Goal: Information Seeking & Learning: Check status

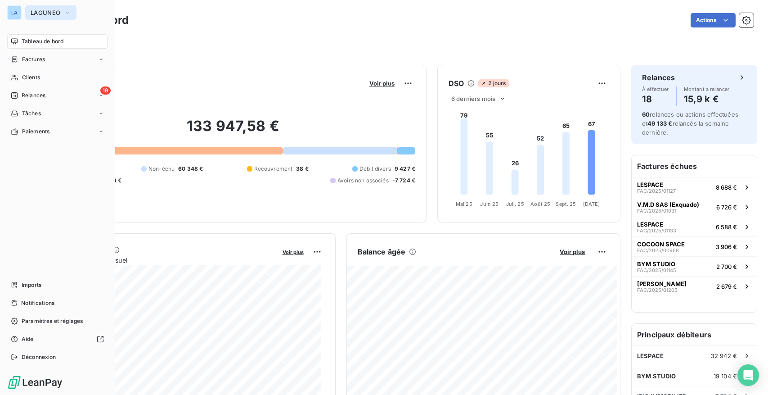
click at [49, 18] on button "LAGUNEO" at bounding box center [50, 12] width 51 height 14
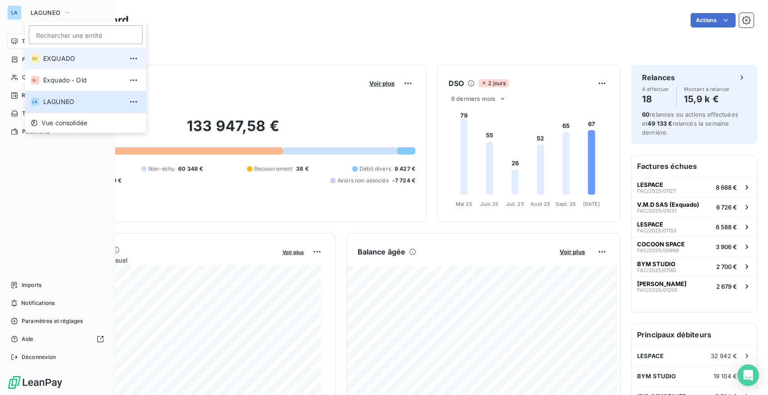
click at [72, 60] on span "EXQUADO" at bounding box center [83, 58] width 80 height 9
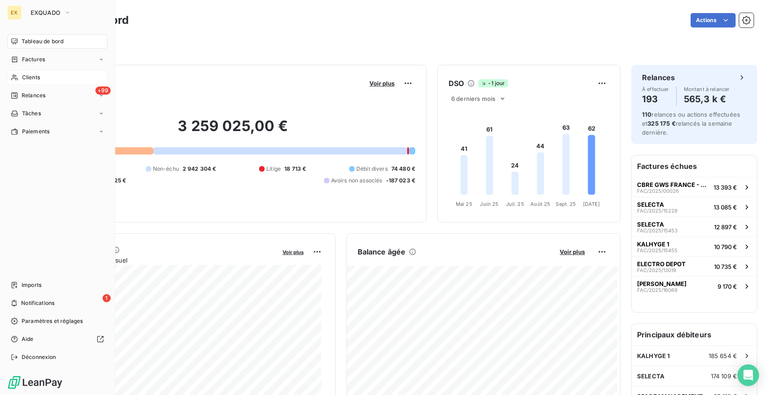
click at [49, 78] on div "Clients" at bounding box center [57, 77] width 100 height 14
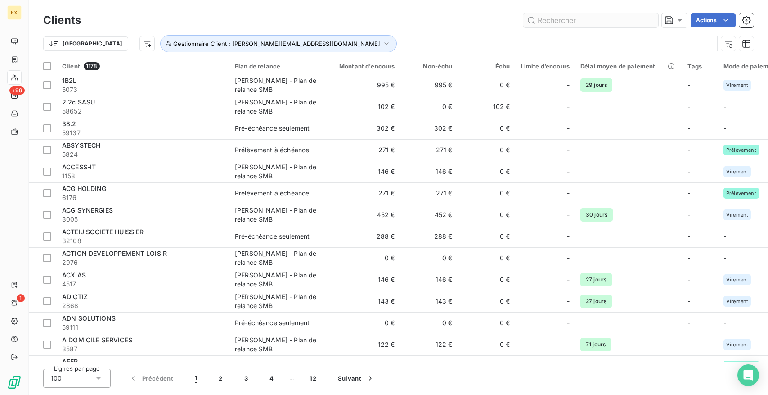
click at [595, 24] on input "text" at bounding box center [590, 20] width 135 height 14
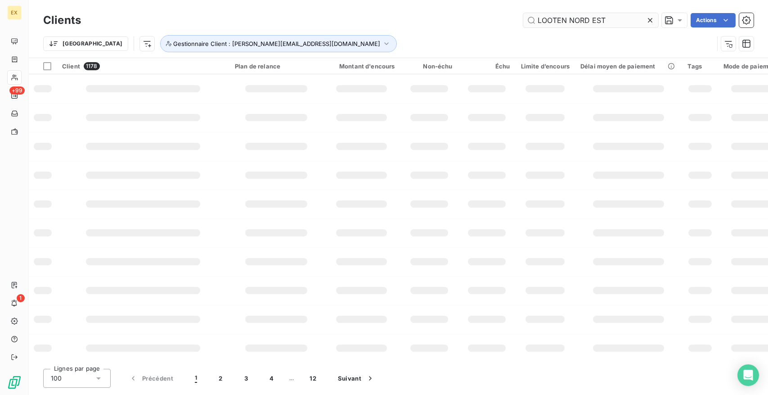
type input "LOOTEN NORD EST"
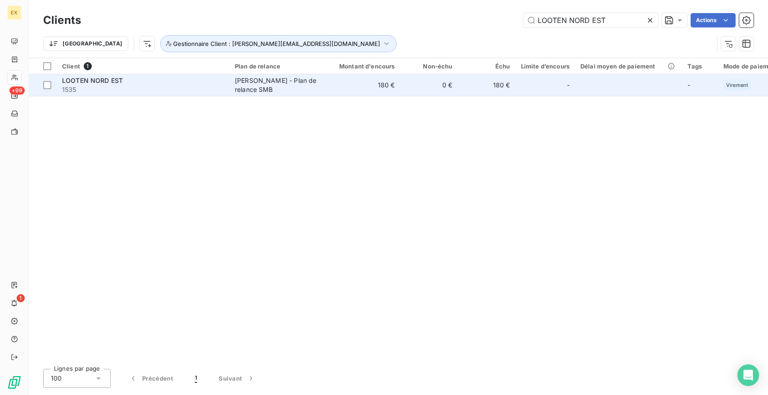
click at [146, 77] on div "LOOTEN NORD EST" at bounding box center [143, 80] width 162 height 9
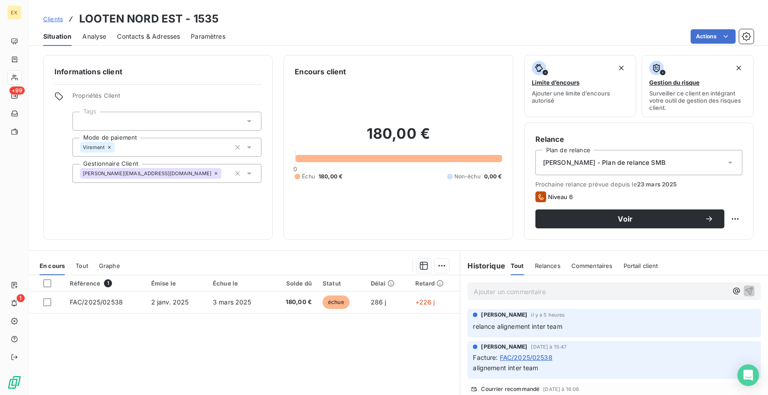
click at [583, 270] on div "Commentaires" at bounding box center [592, 265] width 41 height 19
click at [541, 269] on div "Relances" at bounding box center [547, 265] width 26 height 19
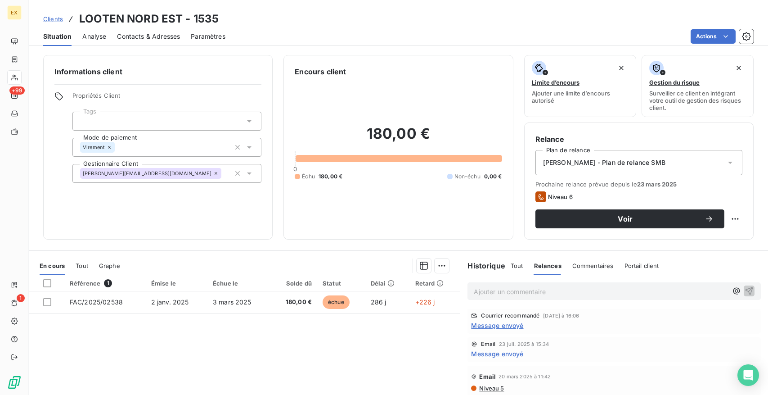
click at [516, 269] on div "Tout" at bounding box center [517, 265] width 13 height 19
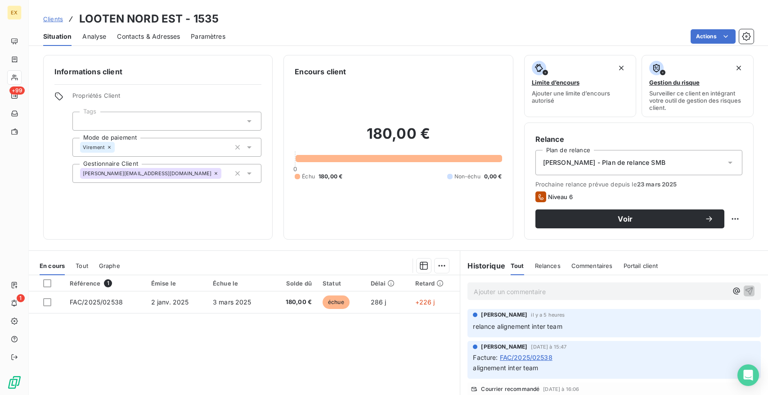
click at [169, 35] on span "Contacts & Adresses" at bounding box center [148, 36] width 63 height 9
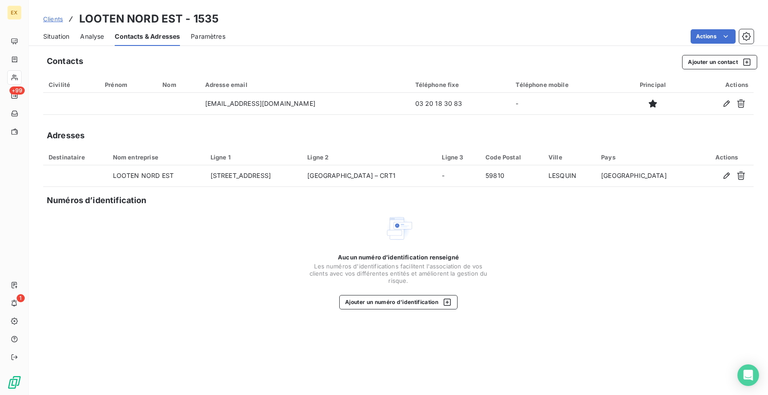
click at [99, 38] on span "Analyse" at bounding box center [92, 36] width 24 height 9
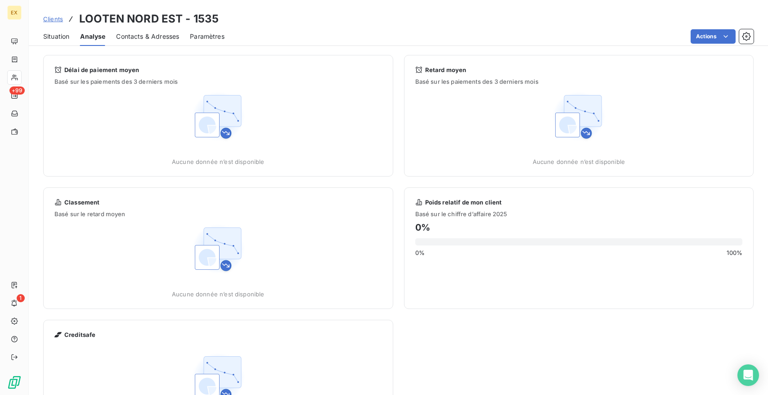
click at [68, 37] on span "Situation" at bounding box center [56, 36] width 26 height 9
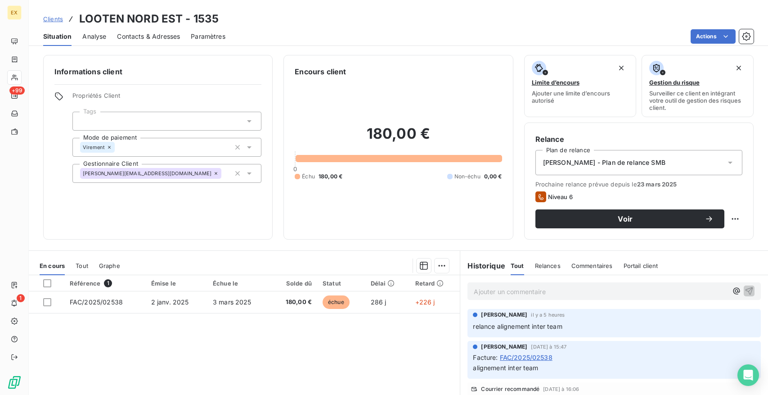
click at [112, 21] on h3 "LOOTEN NORD EST - 1535" at bounding box center [149, 19] width 140 height 16
drag, startPoint x: 112, startPoint y: 21, endPoint x: 163, endPoint y: 20, distance: 51.3
click at [163, 20] on h3 "LOOTEN NORD EST - 1535" at bounding box center [149, 19] width 140 height 16
copy h3 "LOOTEN NORD EST"
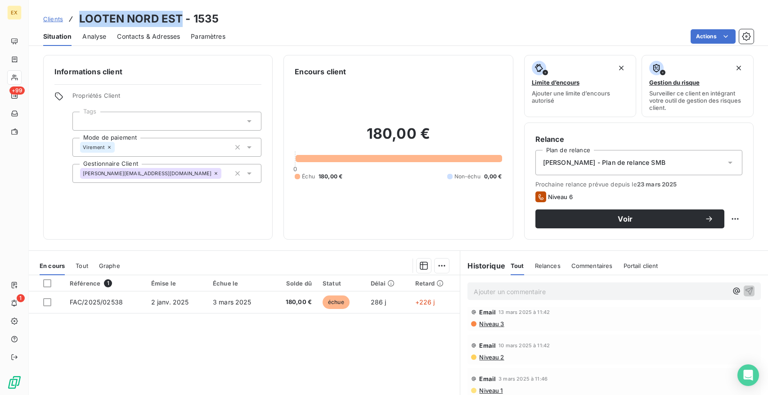
click at [165, 38] on span "Contacts & Adresses" at bounding box center [148, 36] width 63 height 9
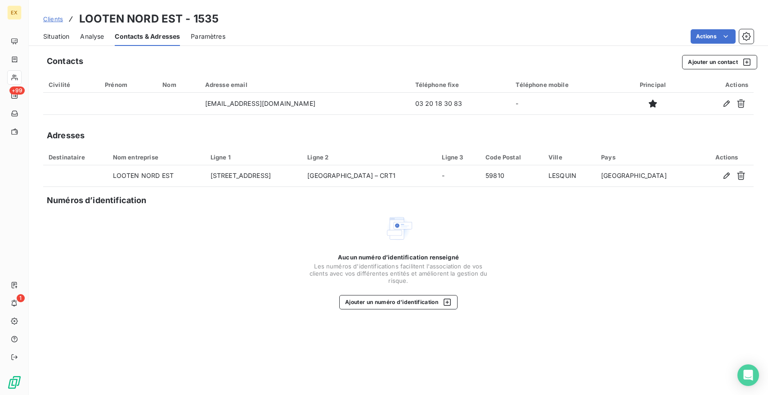
click at [63, 37] on span "Situation" at bounding box center [56, 36] width 26 height 9
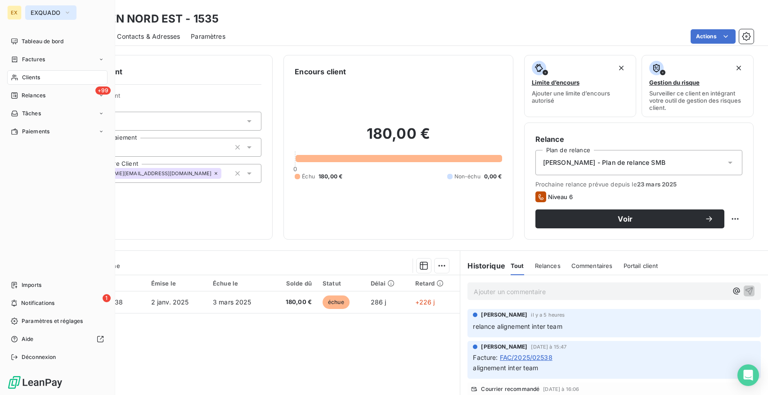
click at [56, 14] on span "EXQUADO" at bounding box center [46, 12] width 30 height 7
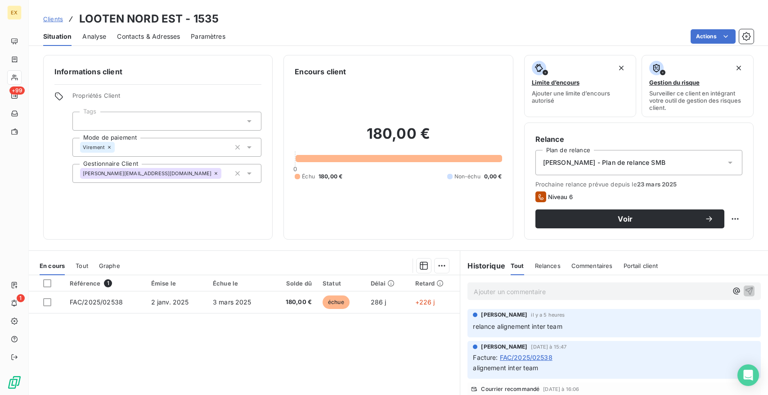
click at [298, 29] on div "Actions" at bounding box center [495, 36] width 518 height 14
click at [58, 16] on span "Clients" at bounding box center [53, 18] width 20 height 7
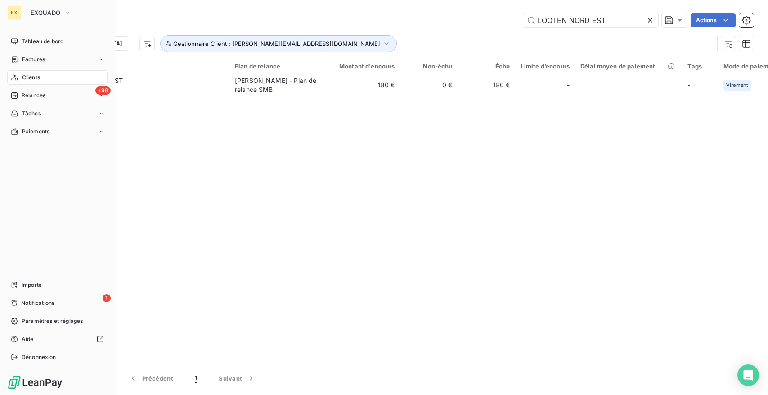
click at [32, 76] on span "Clients" at bounding box center [31, 77] width 18 height 8
click at [46, 44] on span "Tableau de bord" at bounding box center [43, 41] width 42 height 8
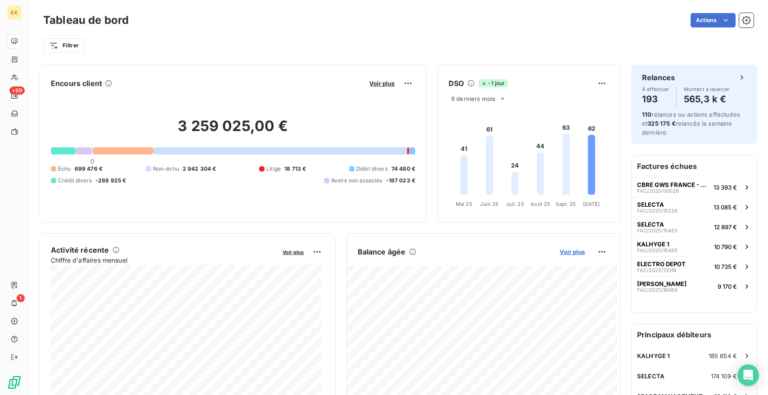
click at [572, 251] on span "Voir plus" at bounding box center [572, 251] width 25 height 7
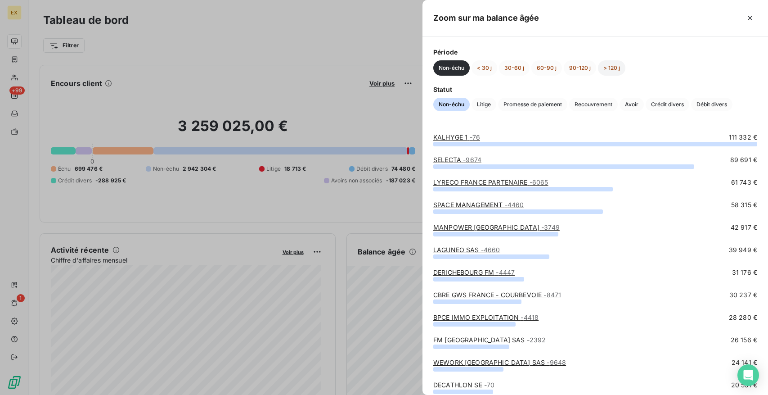
click at [613, 65] on button "> 120 j" at bounding box center [611, 67] width 27 height 15
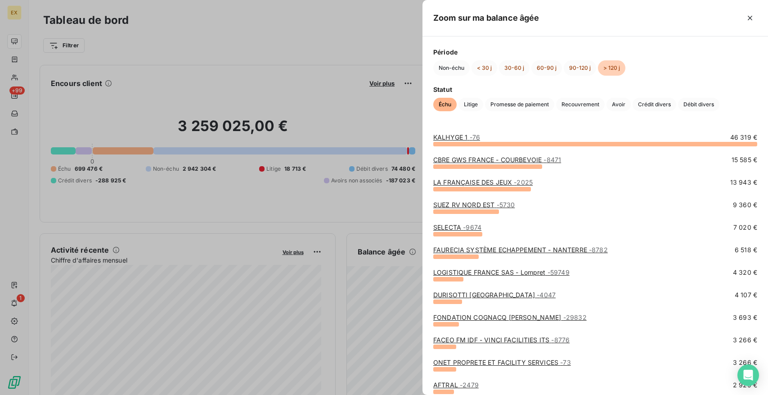
click at [482, 204] on link "SUEZ RV NORD EST - 5730" at bounding box center [473, 205] width 81 height 8
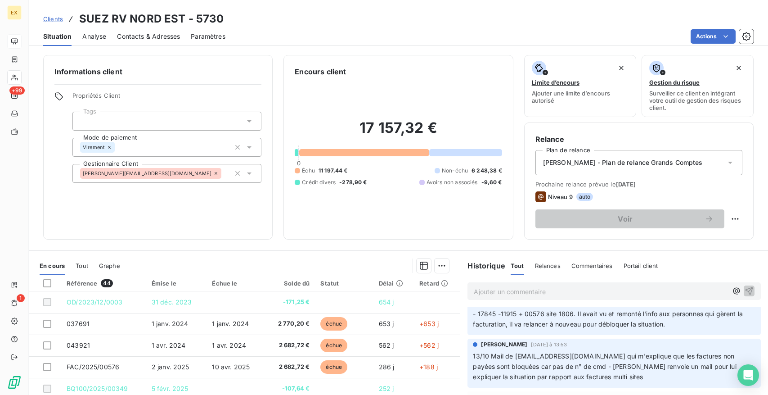
scroll to position [127, 0]
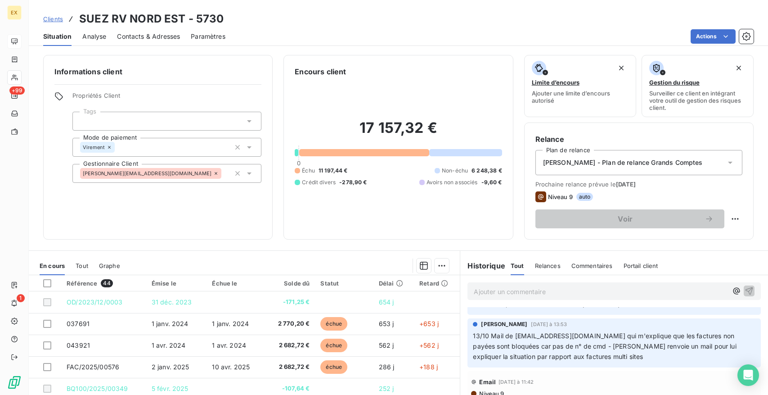
click at [523, 345] on span "13/10 Mail de [EMAIL_ADDRESS][DOMAIN_NAME] qui m'explique que les factures non …" at bounding box center [605, 346] width 265 height 28
click at [575, 345] on span "13/10 Mail de [EMAIL_ADDRESS][DOMAIN_NAME] qui m'explique que les factures non …" at bounding box center [605, 346] width 265 height 28
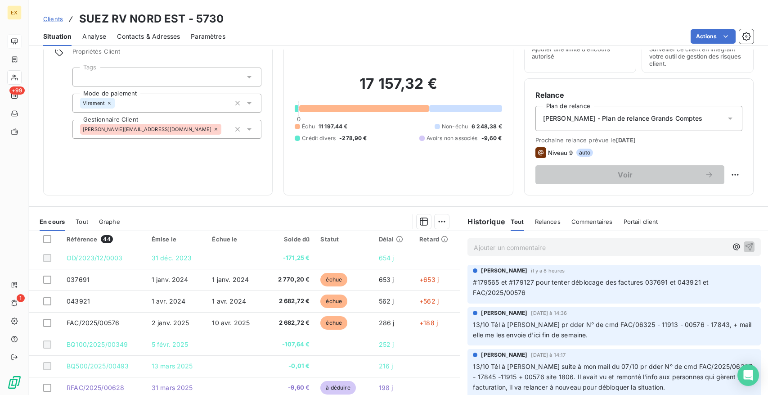
scroll to position [0, 0]
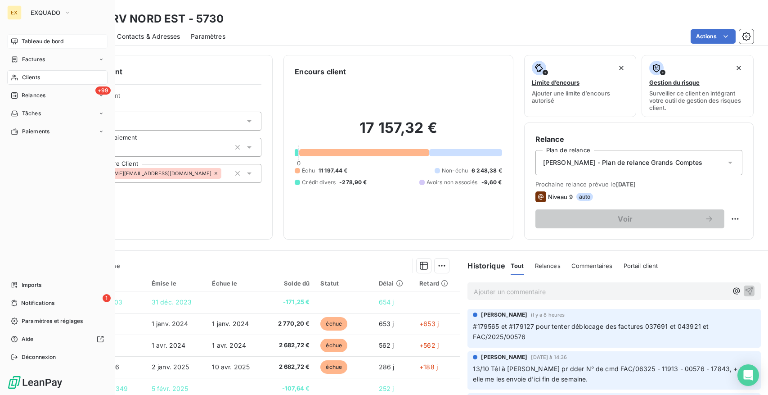
click at [14, 41] on icon at bounding box center [14, 41] width 7 height 7
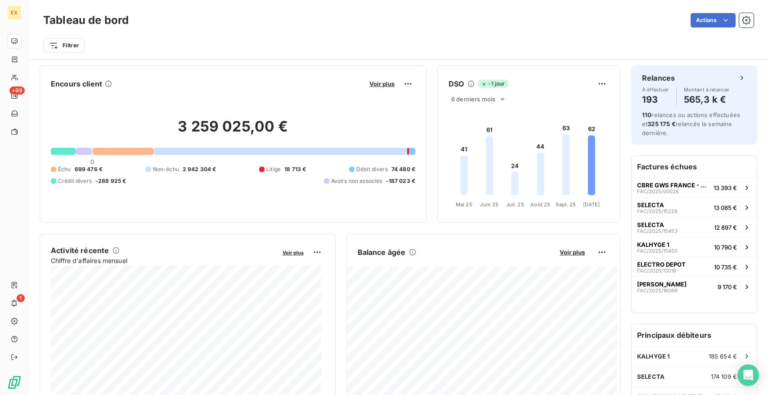
scroll to position [52, 0]
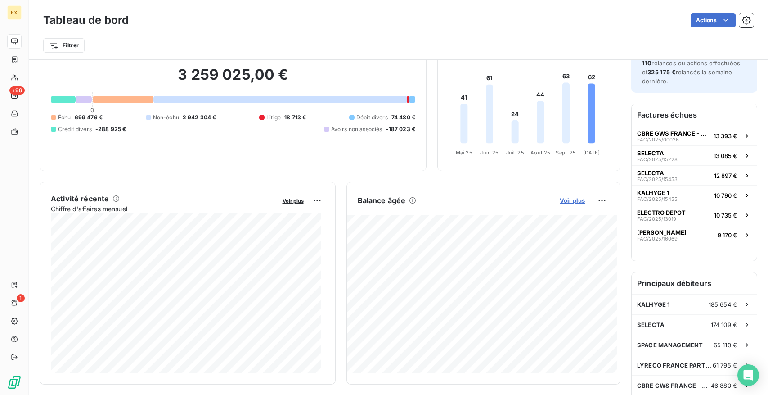
click at [567, 201] on span "Voir plus" at bounding box center [572, 200] width 25 height 7
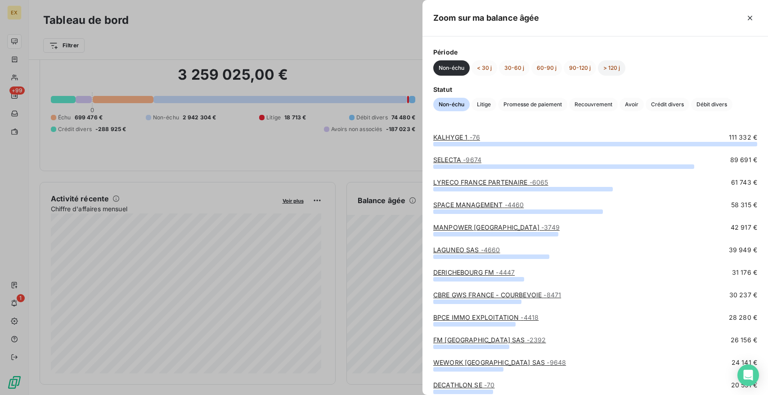
click at [604, 68] on button "> 120 j" at bounding box center [611, 67] width 27 height 15
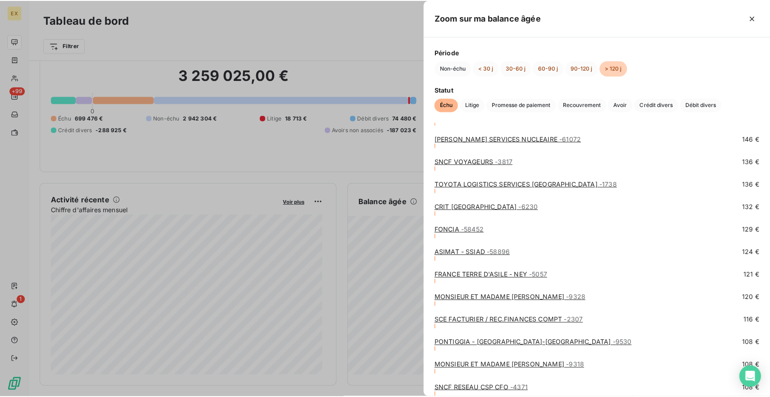
scroll to position [1750, 0]
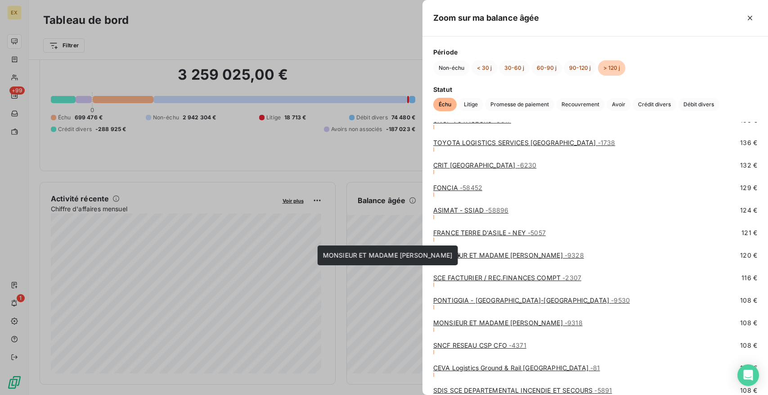
click at [513, 255] on link "MONSIEUR ET MADAME [PERSON_NAME] - 9328" at bounding box center [508, 255] width 151 height 8
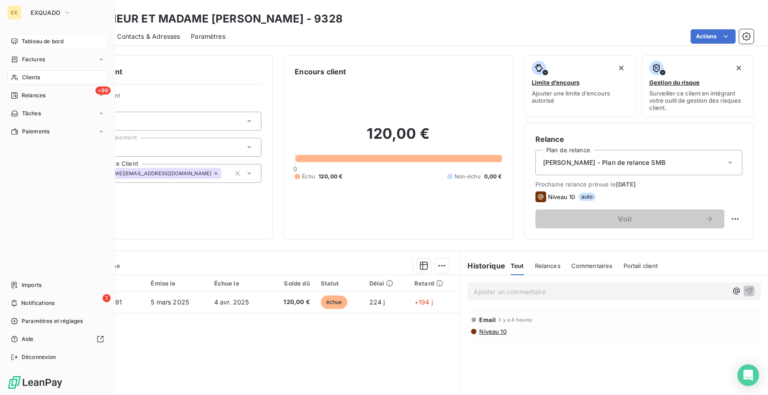
click at [48, 34] on div "Tableau de bord" at bounding box center [57, 41] width 100 height 14
